Goal: Check status: Check status

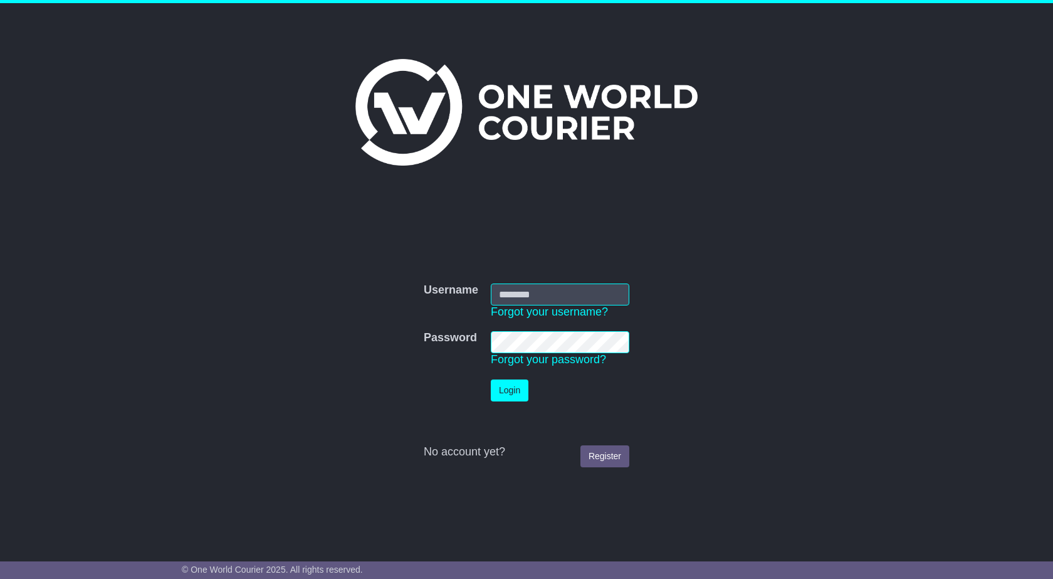
type input "**********"
click at [505, 391] on button "Login" at bounding box center [510, 390] width 38 height 22
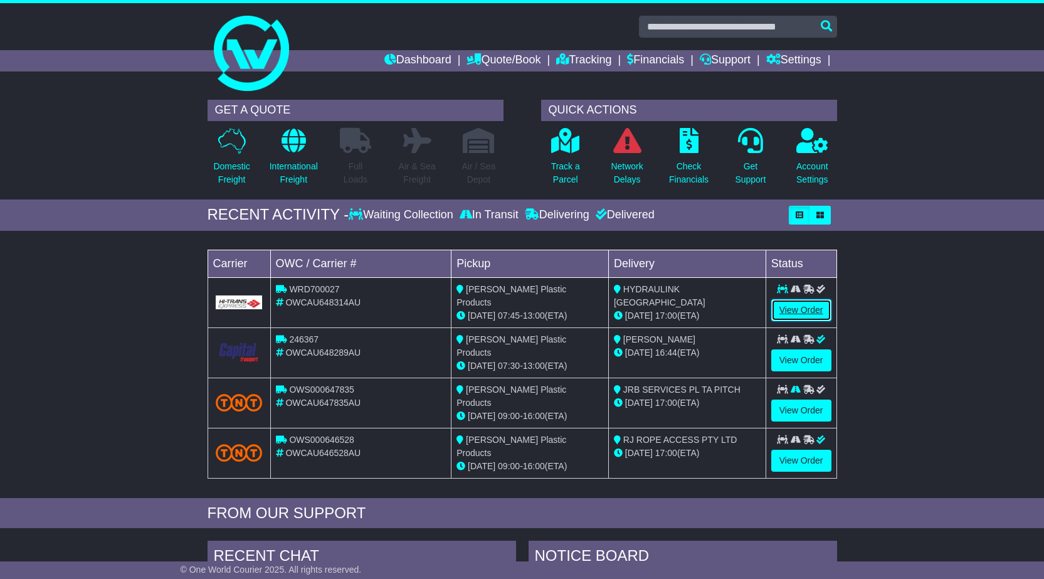
click at [788, 303] on link "View Order" at bounding box center [801, 310] width 60 height 22
